Goal: Task Accomplishment & Management: Use online tool/utility

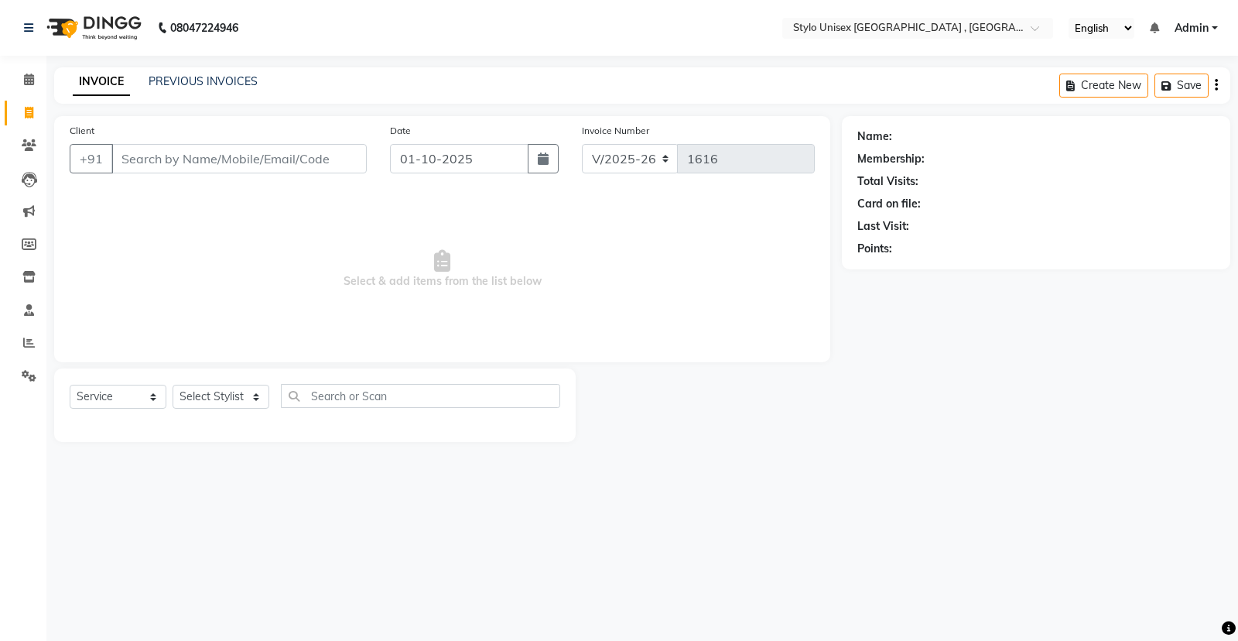
select select "6054"
select select "service"
click at [193, 400] on select "Select Stylist [PERSON_NAME] [PERSON_NAME] [PERSON_NAME] [PERSON_NAME]" at bounding box center [221, 397] width 97 height 24
select select "88712"
click at [173, 385] on select "Select Stylist [PERSON_NAME] [PERSON_NAME] [PERSON_NAME] [PERSON_NAME]" at bounding box center [221, 397] width 97 height 24
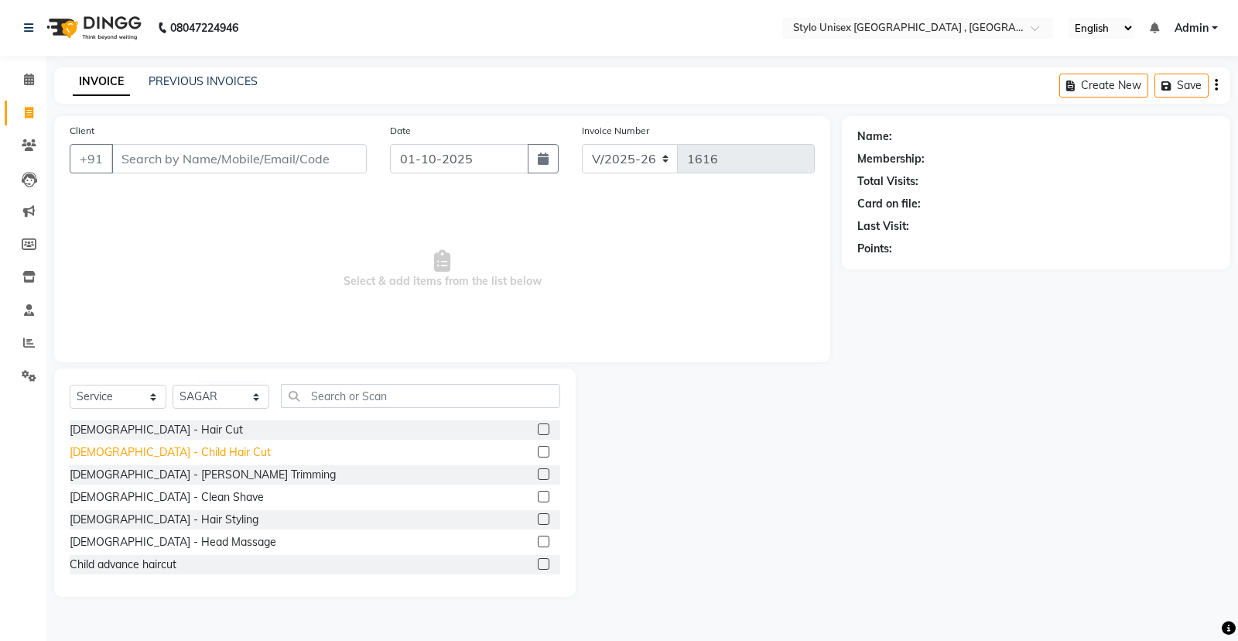
click at [126, 455] on div "[DEMOGRAPHIC_DATA] - Child Hair Cut" at bounding box center [170, 452] width 201 height 16
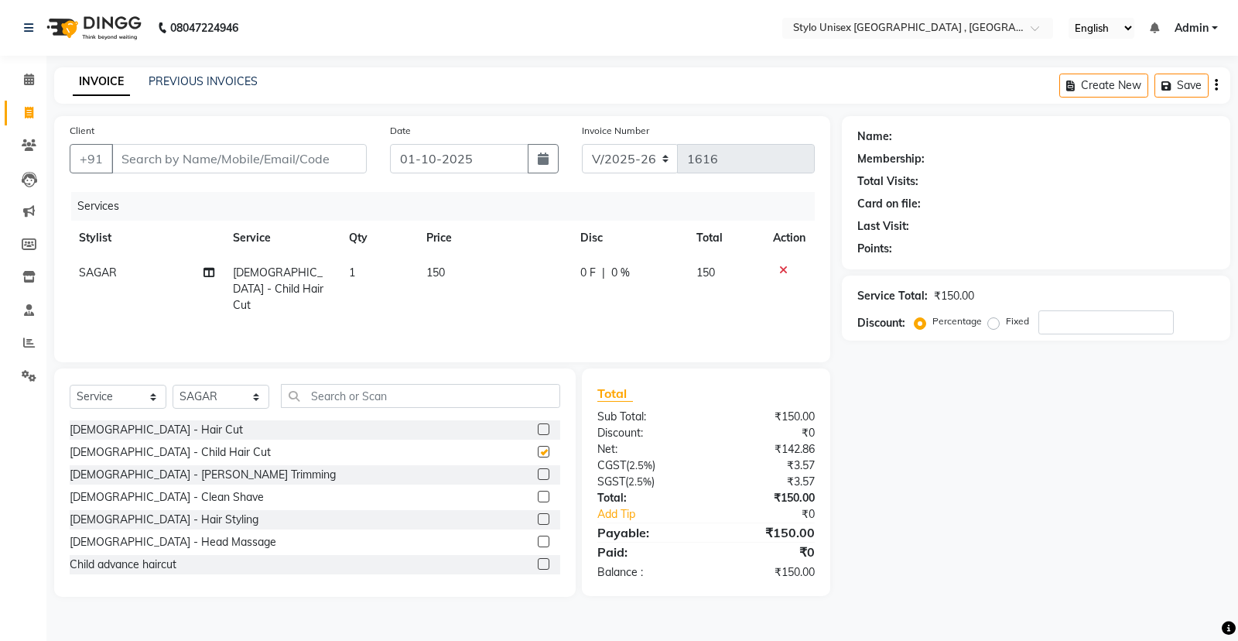
checkbox input "false"
click at [244, 400] on select "Select Stylist [PERSON_NAME] [PERSON_NAME] [PERSON_NAME] [PERSON_NAME]" at bounding box center [221, 397] width 97 height 24
select select "91108"
click at [173, 385] on select "Select Stylist [PERSON_NAME] [PERSON_NAME] [PERSON_NAME] [PERSON_NAME]" at bounding box center [221, 397] width 97 height 24
click at [151, 453] on div "[DEMOGRAPHIC_DATA] - Child Hair Cut" at bounding box center [170, 452] width 201 height 16
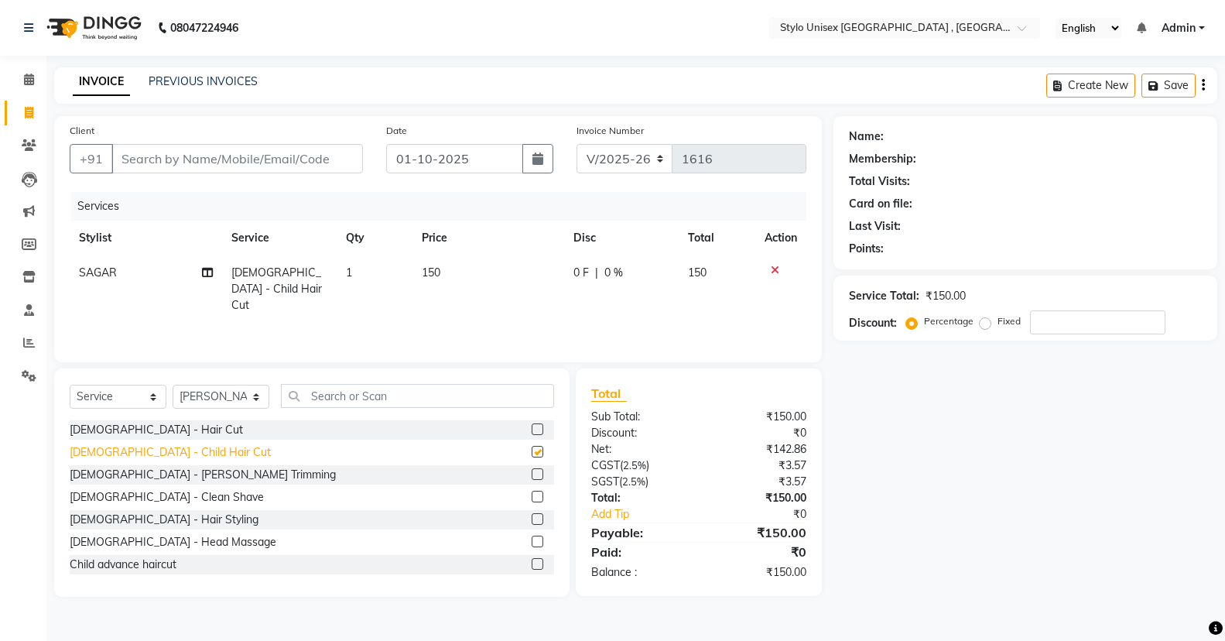
checkbox input "false"
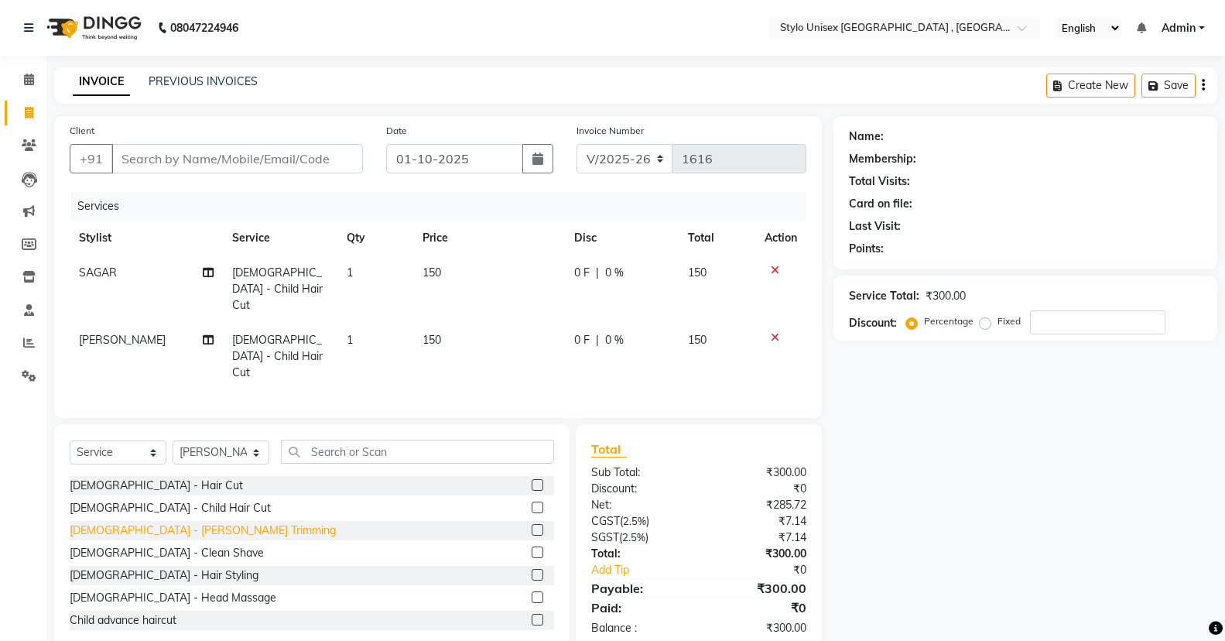
click at [142, 522] on div "[DEMOGRAPHIC_DATA] - [PERSON_NAME] Trimming" at bounding box center [203, 530] width 266 height 16
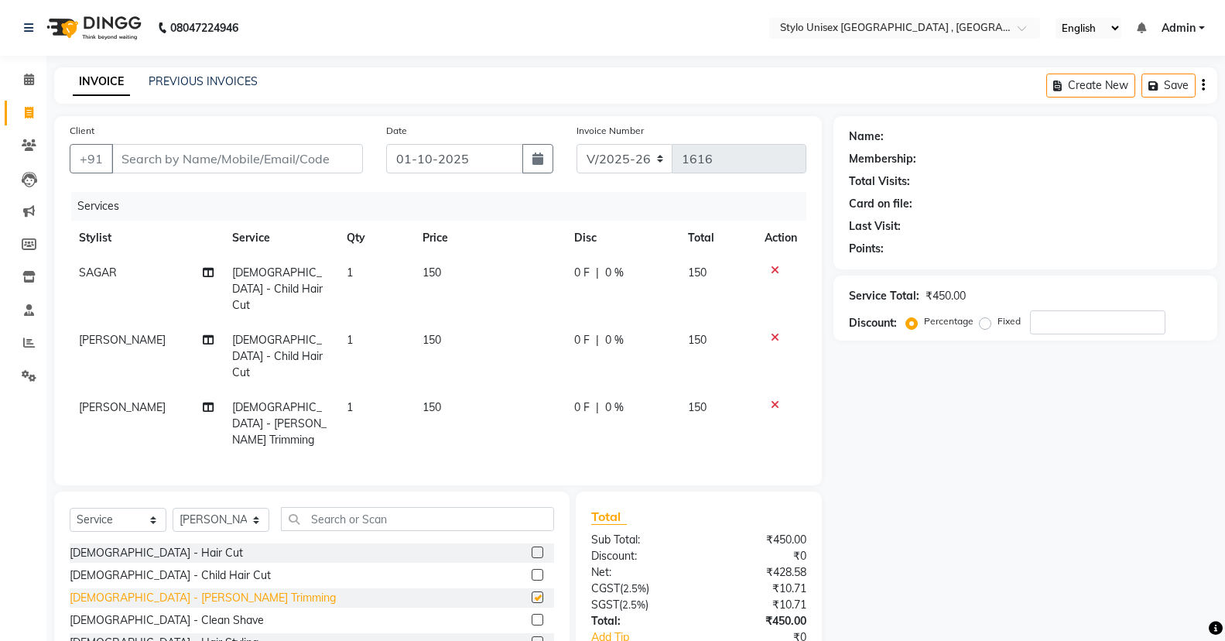
checkbox input "false"
click at [227, 148] on input "Client" at bounding box center [236, 158] width 251 height 29
type input "9"
type input "0"
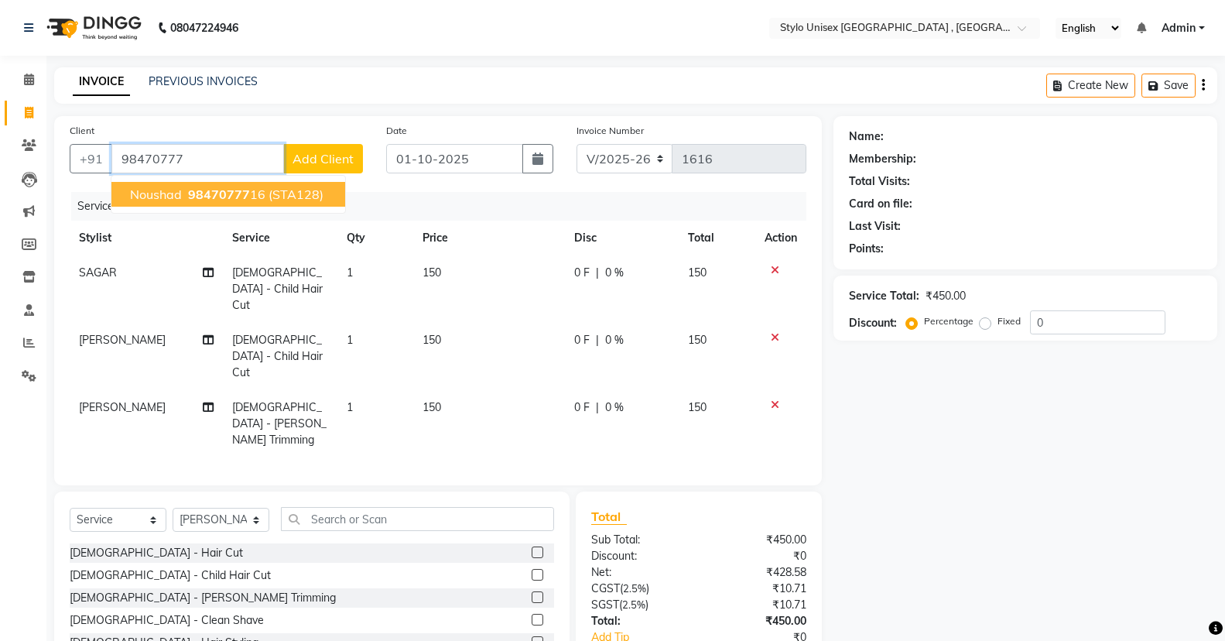
click at [282, 200] on span "(STA128)" at bounding box center [295, 193] width 55 height 15
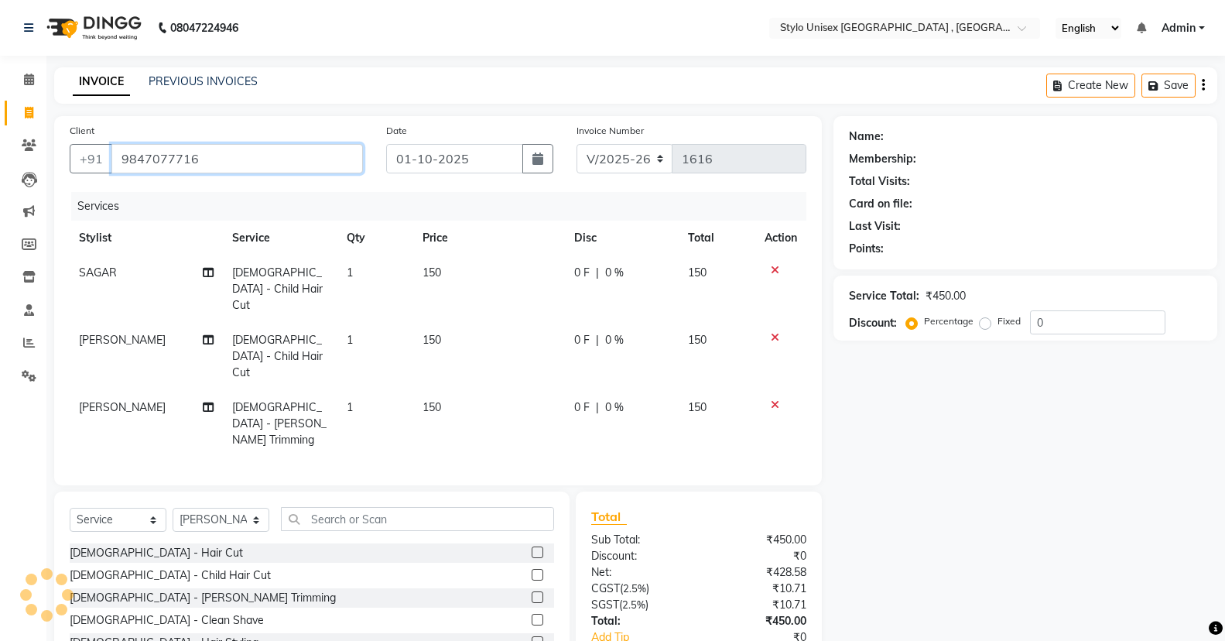
type input "9847077716"
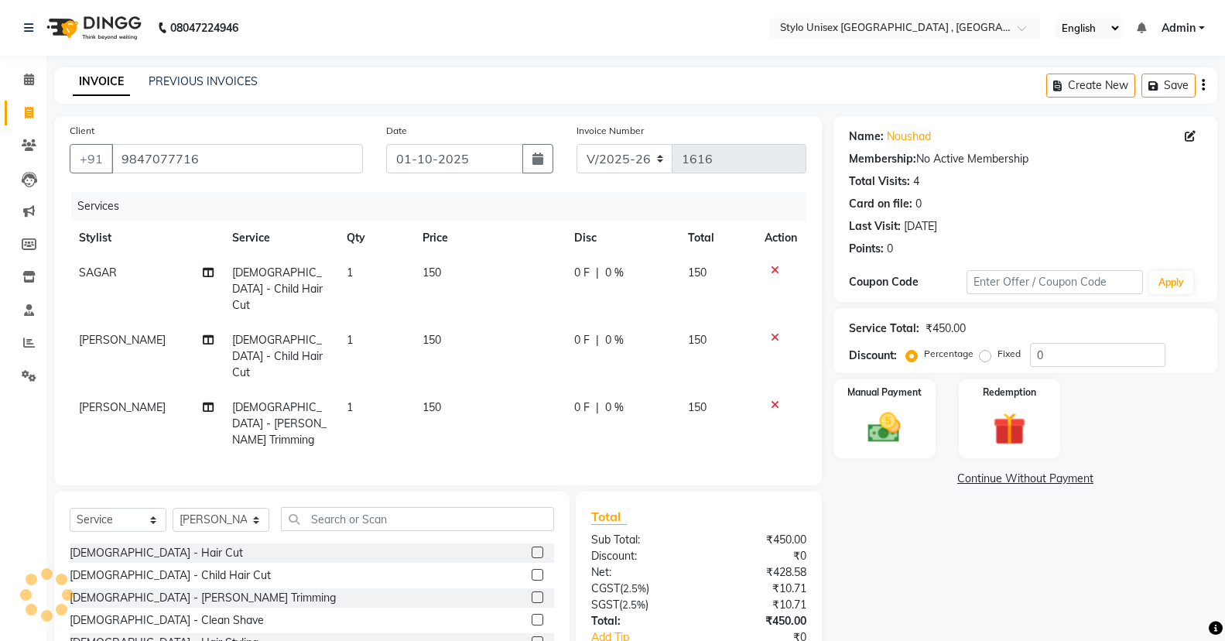
click at [600, 391] on td "0 F | 0 %" at bounding box center [622, 423] width 114 height 67
select select "91108"
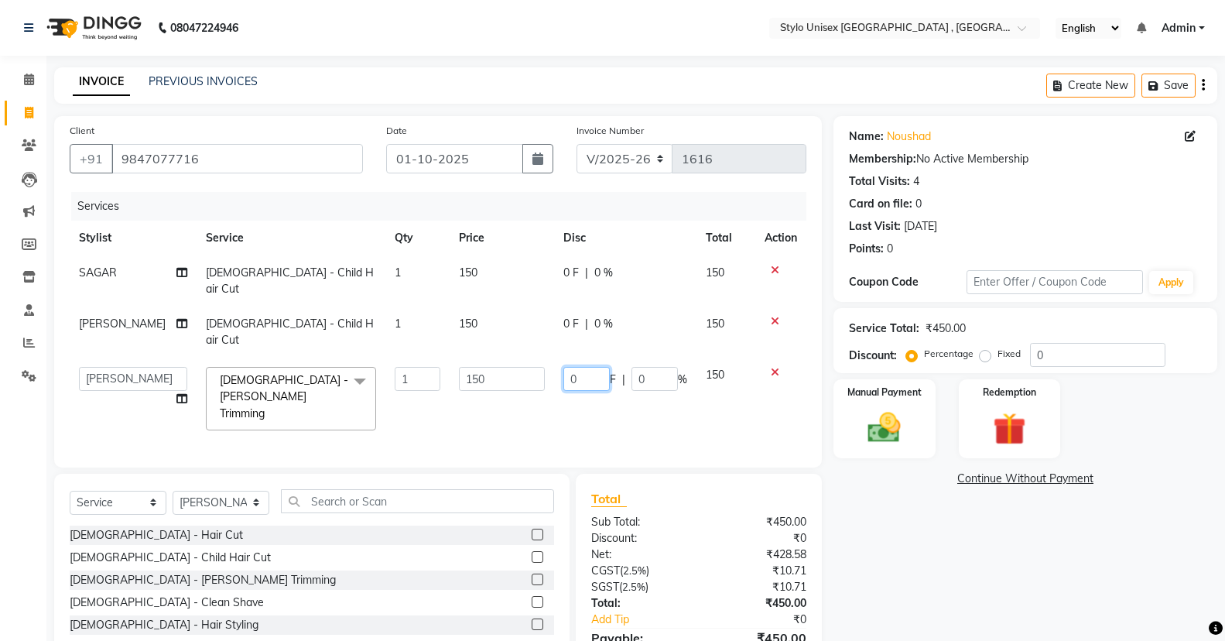
click at [585, 367] on input "0" at bounding box center [586, 379] width 46 height 24
type input "4"
type input "50"
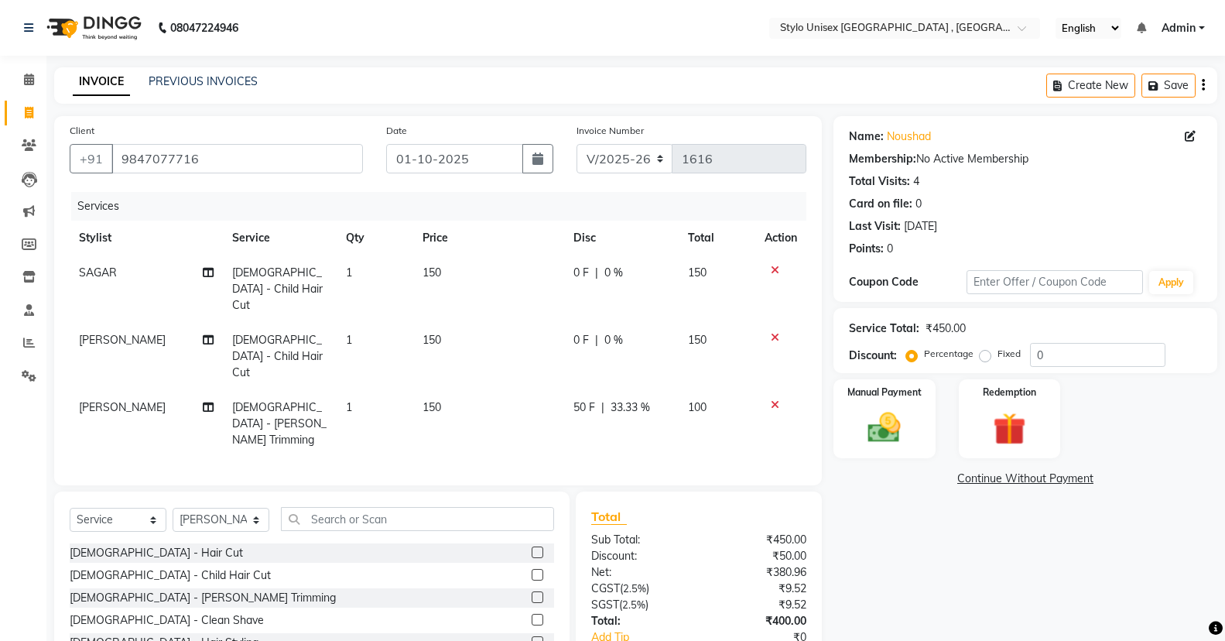
click at [844, 552] on div "Name: Noushad Membership: No Active Membership Total Visits: 4 Card on file: 0 …" at bounding box center [1030, 417] width 395 height 603
click at [901, 418] on img at bounding box center [883, 427] width 55 height 39
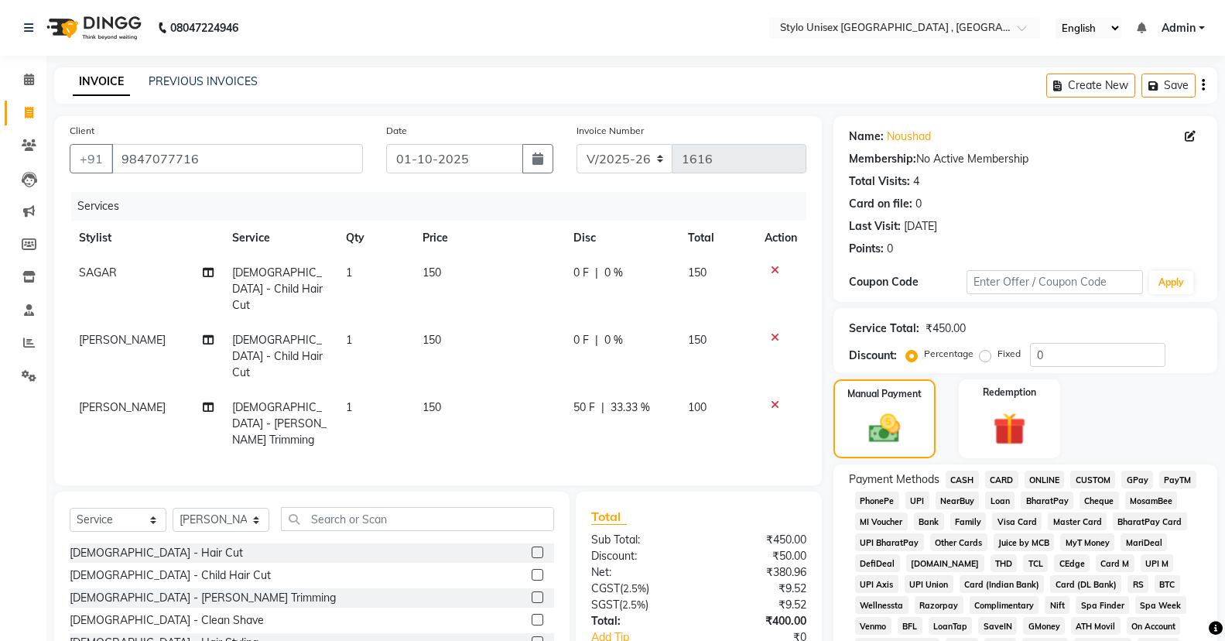
click at [1048, 477] on span "ONLINE" at bounding box center [1044, 479] width 40 height 18
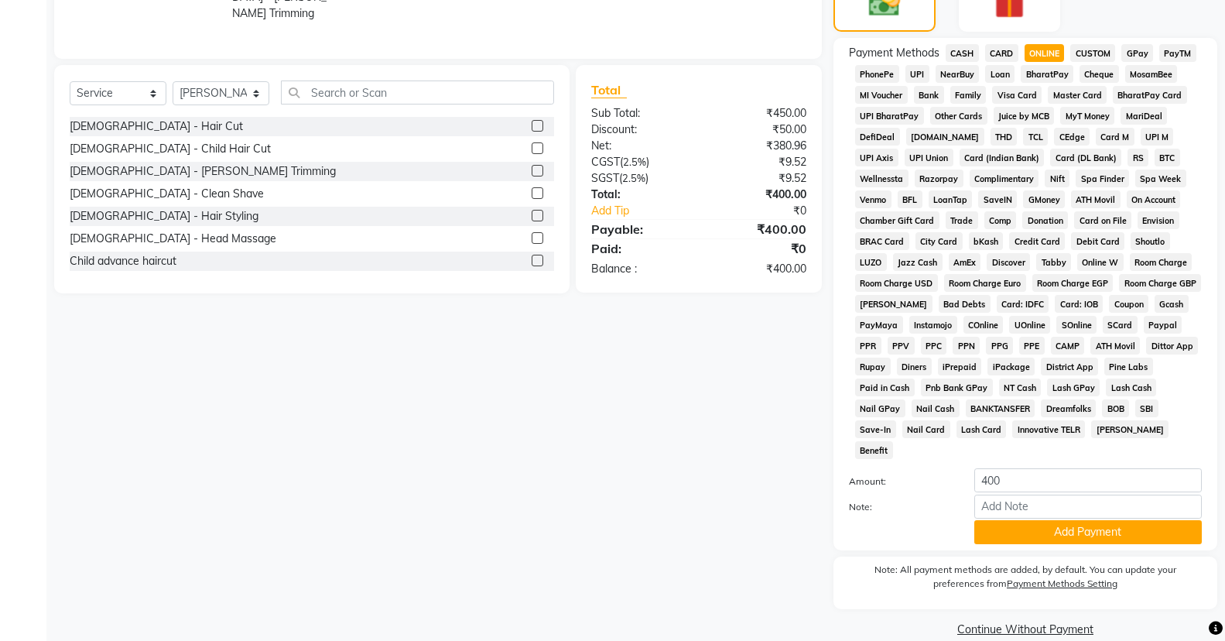
scroll to position [429, 0]
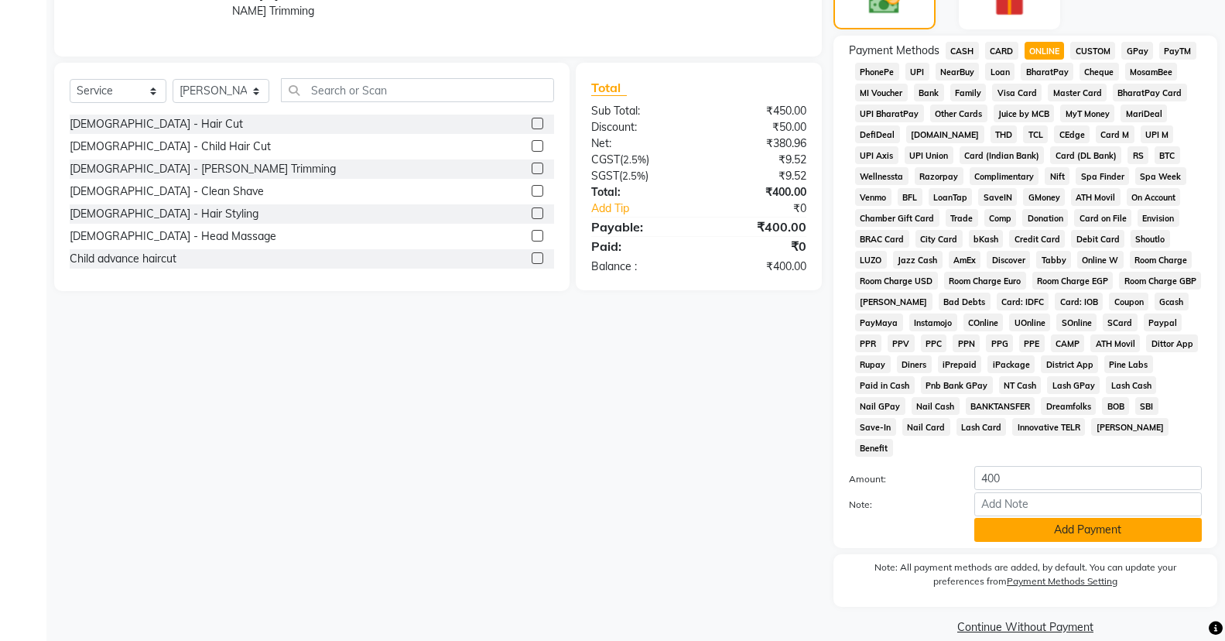
click at [1051, 518] on button "Add Payment" at bounding box center [1087, 530] width 227 height 24
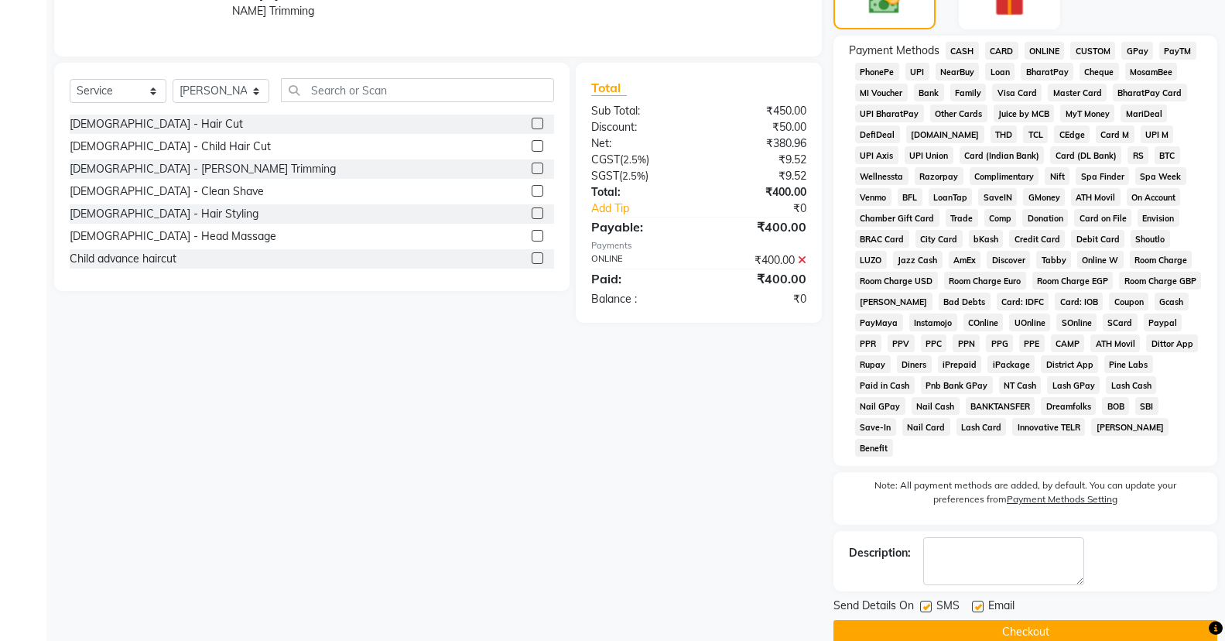
scroll to position [434, 0]
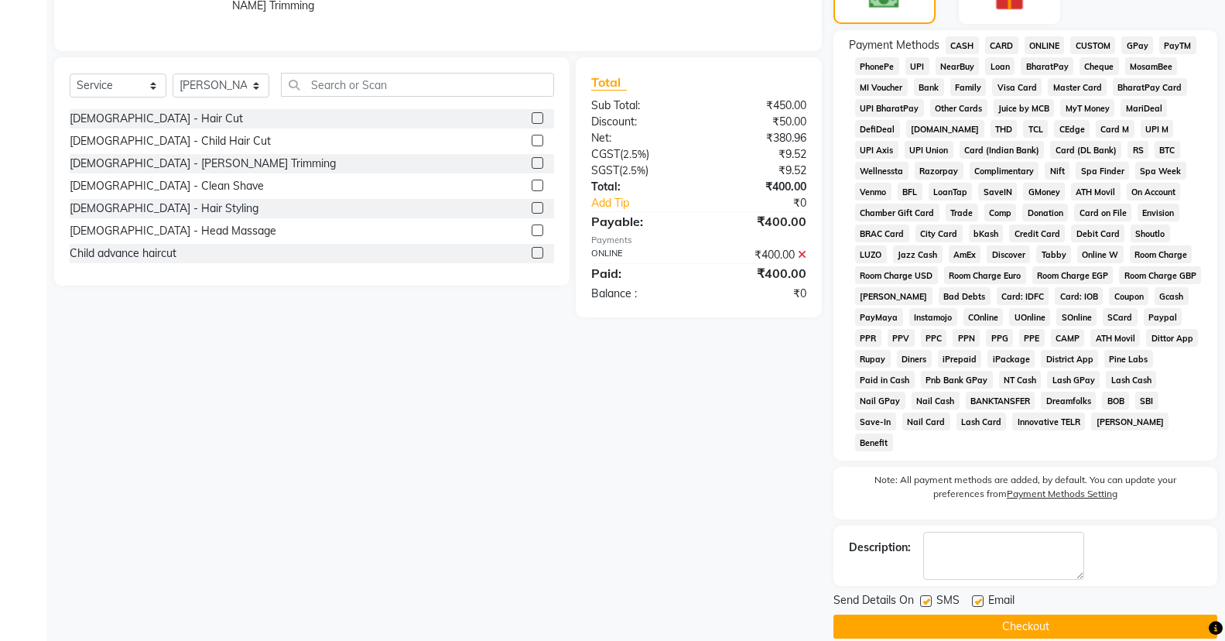
click at [1014, 614] on button "Checkout" at bounding box center [1025, 626] width 384 height 24
